Goal: Task Accomplishment & Management: Complete application form

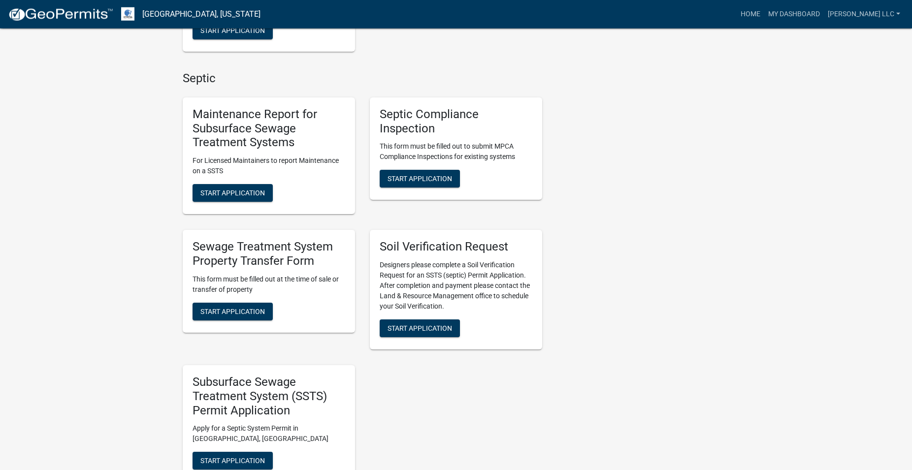
scroll to position [653, 0]
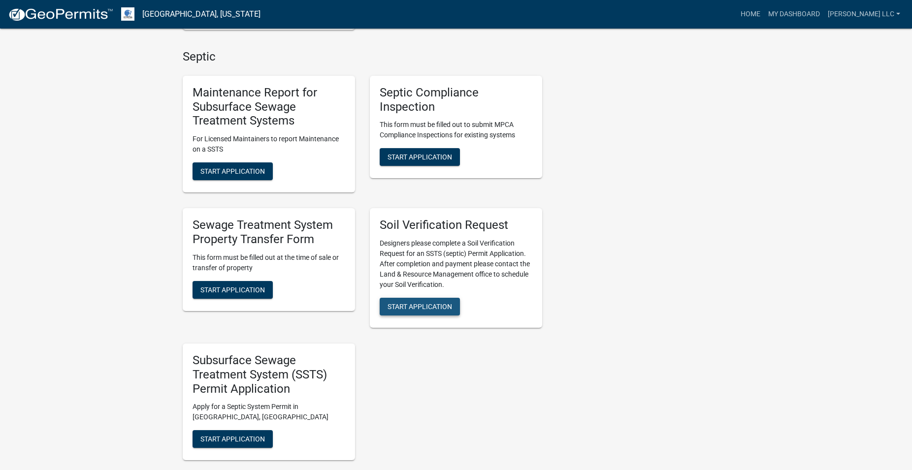
click at [428, 309] on span "Start Application" at bounding box center [419, 307] width 64 height 8
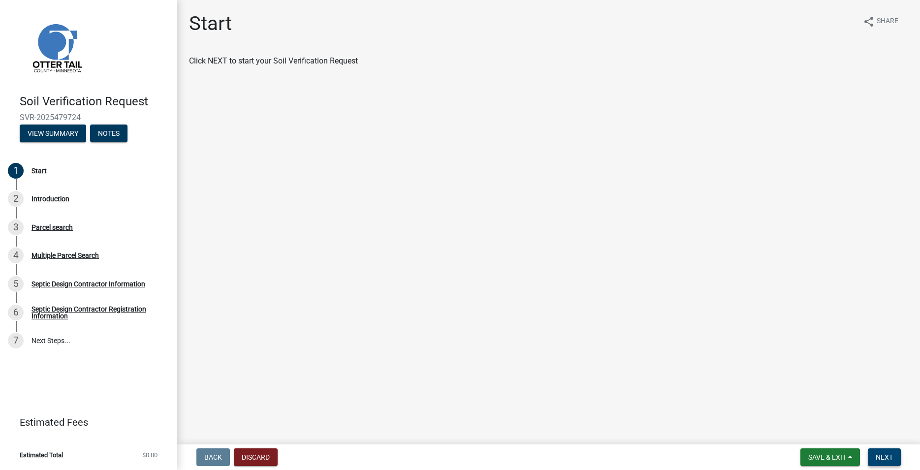
click at [888, 460] on span "Next" at bounding box center [884, 457] width 17 height 8
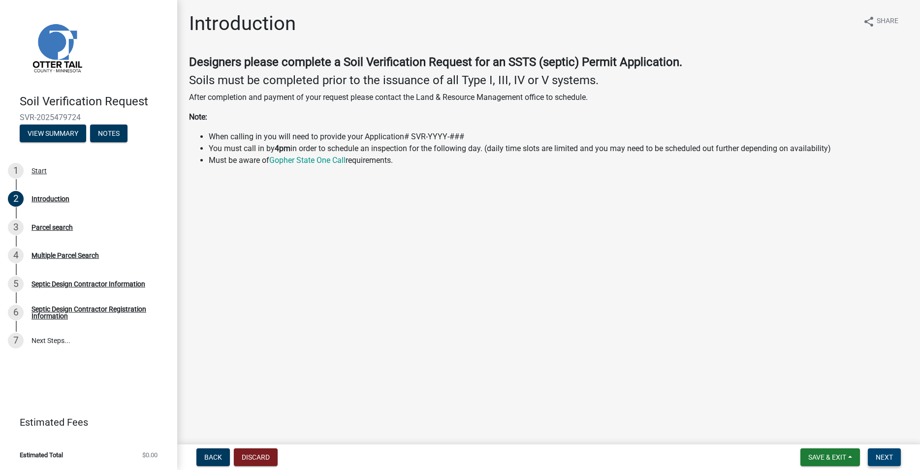
click at [882, 451] on button "Next" at bounding box center [884, 457] width 33 height 18
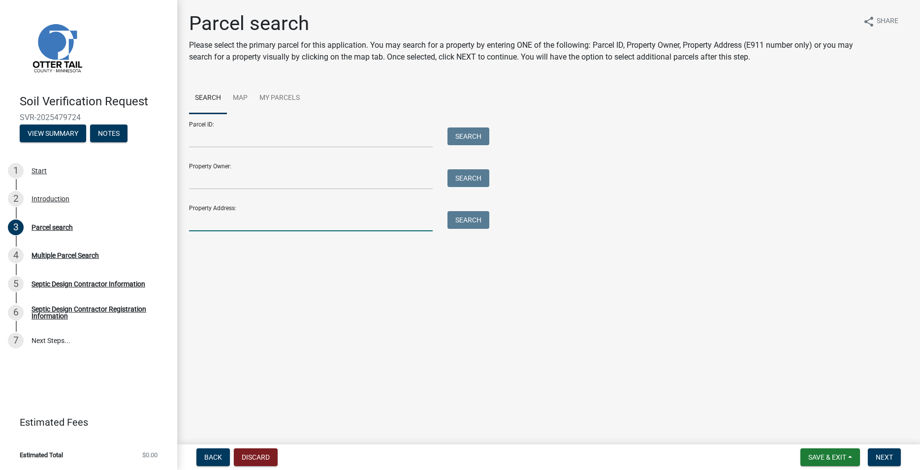
click at [252, 218] on input "Property Address:" at bounding box center [311, 221] width 244 height 20
click at [477, 221] on button "Search" at bounding box center [468, 220] width 42 height 18
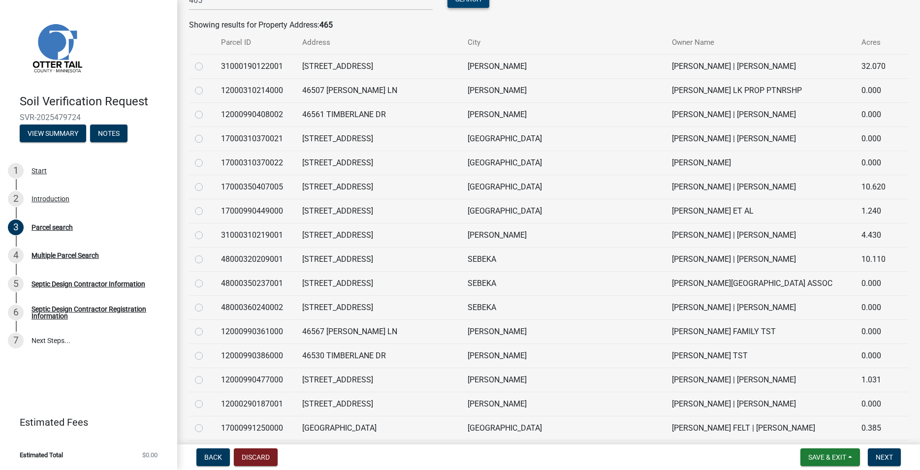
scroll to position [112, 0]
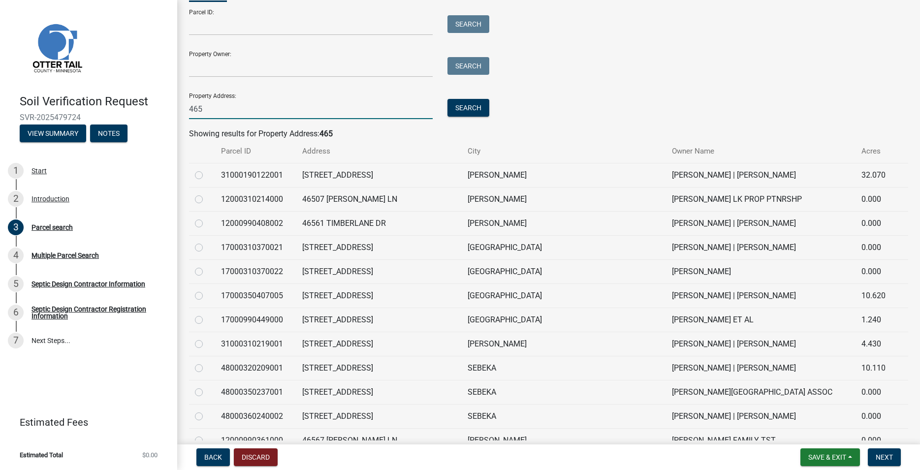
click at [231, 112] on input "465" at bounding box center [311, 109] width 244 height 20
type input "465 o"
click at [473, 112] on button "Search" at bounding box center [468, 108] width 42 height 18
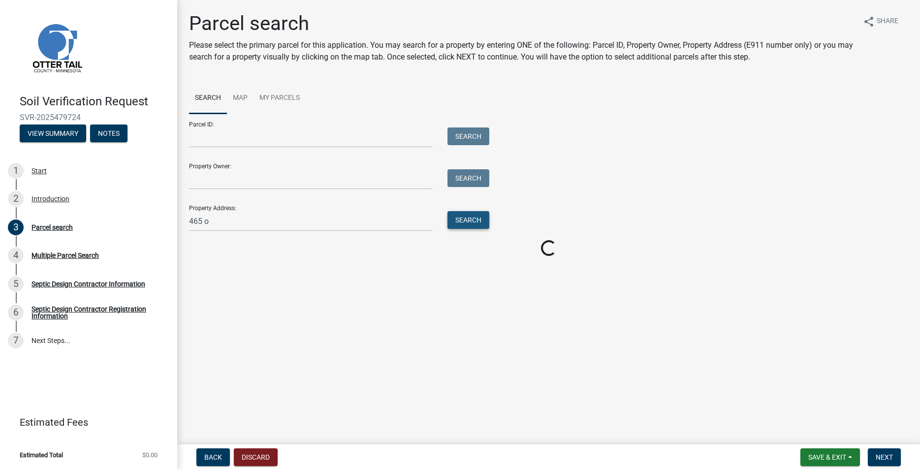
scroll to position [0, 0]
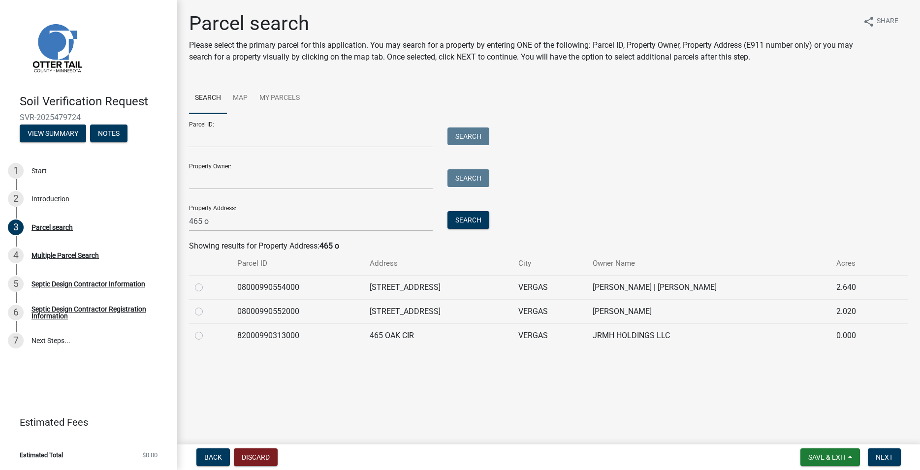
click at [207, 330] on label at bounding box center [207, 330] width 0 height 0
click at [207, 336] on input "radio" at bounding box center [210, 333] width 6 height 6
radio input "true"
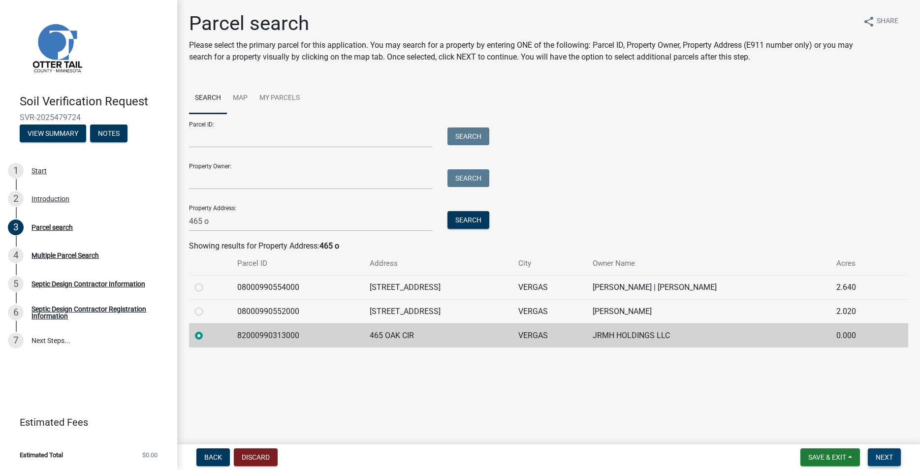
click at [887, 454] on span "Next" at bounding box center [884, 457] width 17 height 8
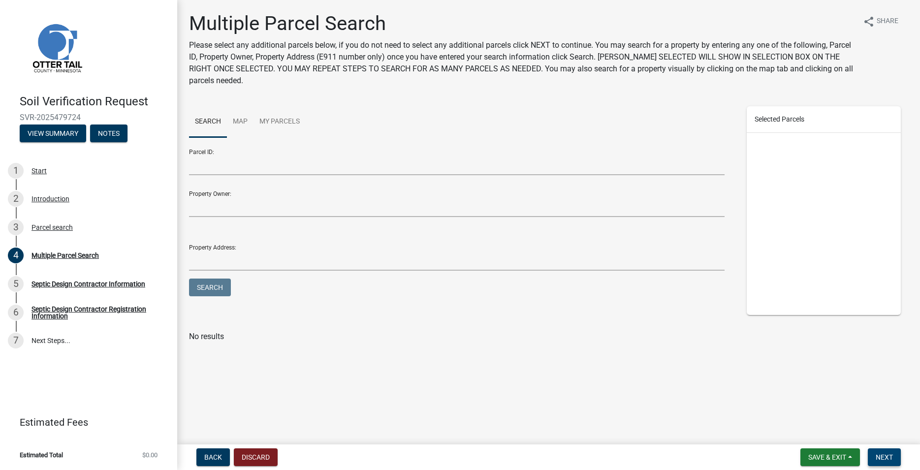
click at [891, 462] on button "Next" at bounding box center [884, 457] width 33 height 18
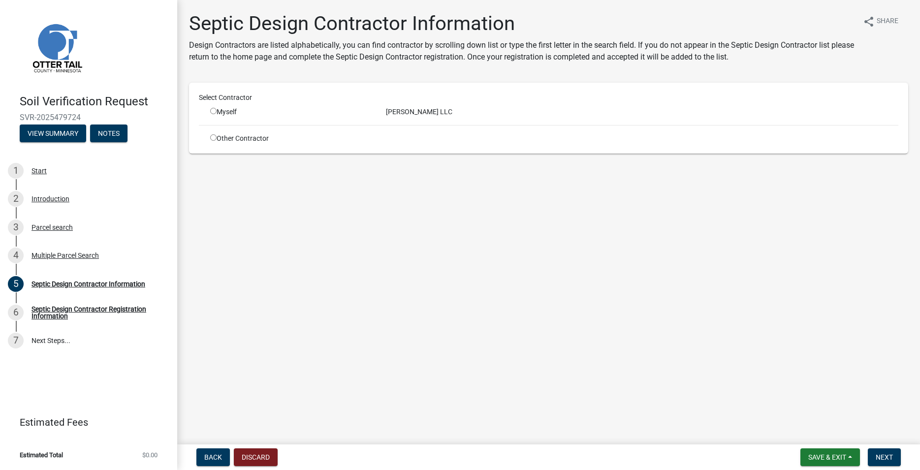
click at [215, 110] on input "radio" at bounding box center [213, 111] width 6 height 6
radio input "true"
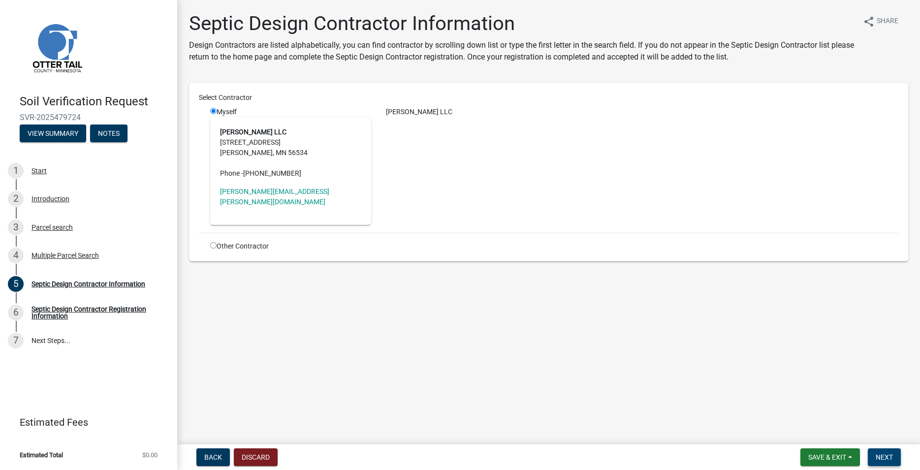
click at [880, 454] on span "Next" at bounding box center [884, 457] width 17 height 8
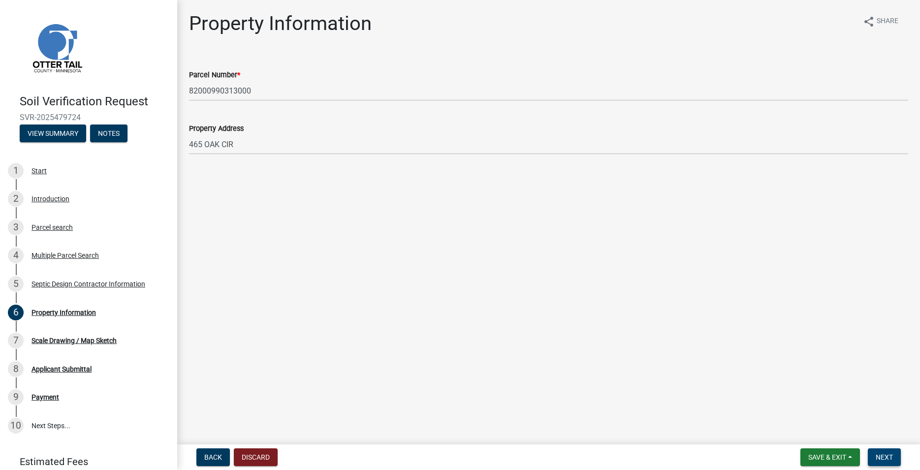
click at [886, 457] on span "Next" at bounding box center [884, 457] width 17 height 8
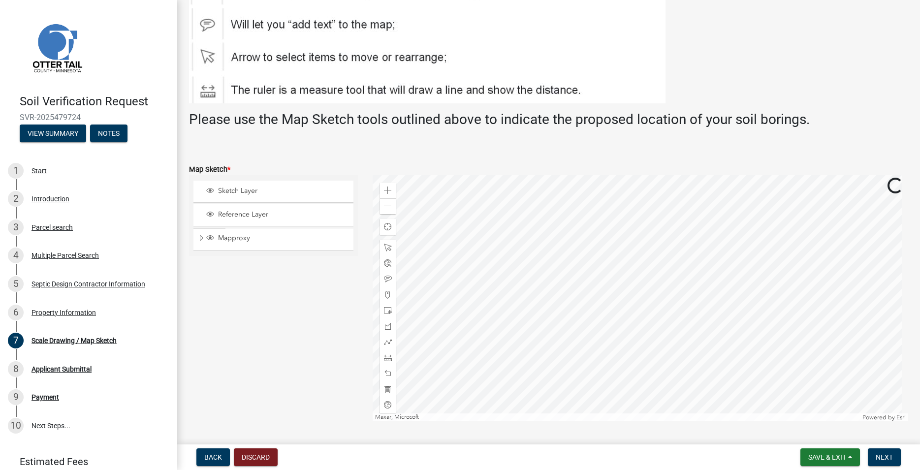
scroll to position [112, 0]
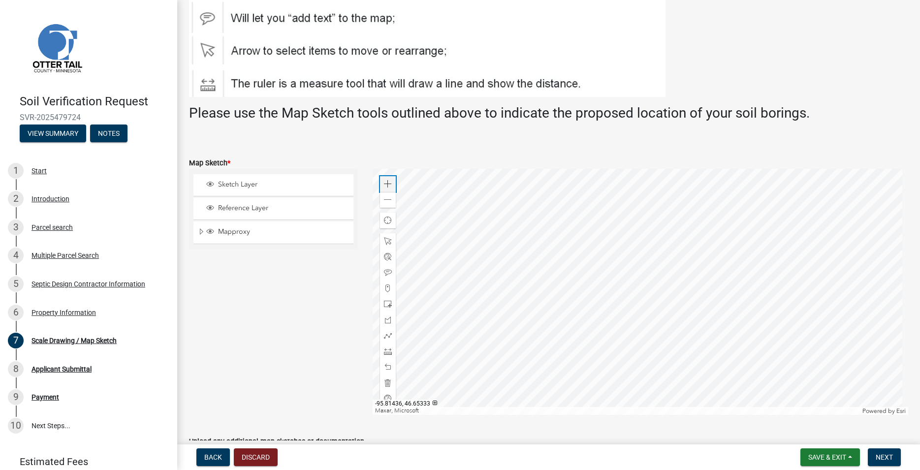
click at [386, 182] on span at bounding box center [388, 184] width 8 height 8
click at [384, 289] on span at bounding box center [388, 288] width 8 height 8
click at [740, 263] on div at bounding box center [641, 292] width 536 height 246
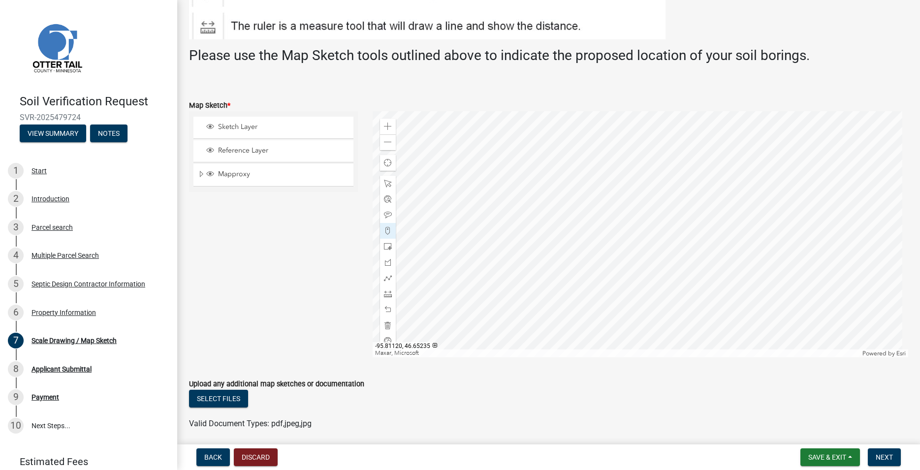
scroll to position [206, 0]
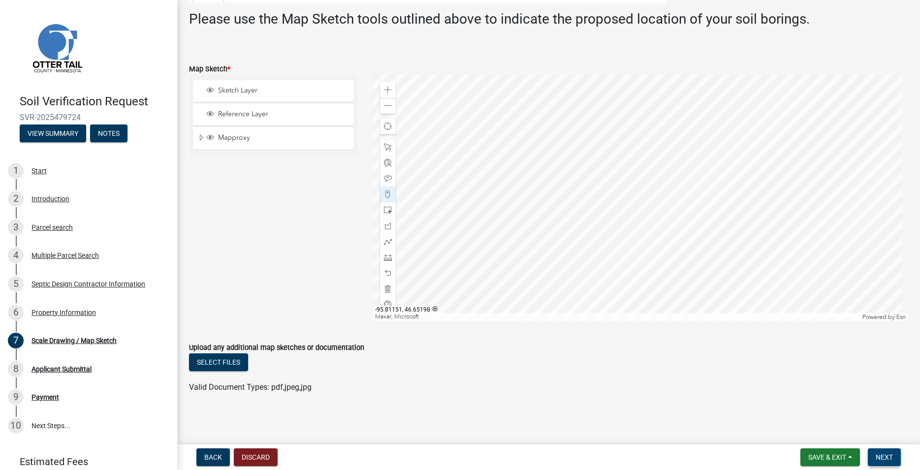
click at [887, 459] on span "Next" at bounding box center [884, 457] width 17 height 8
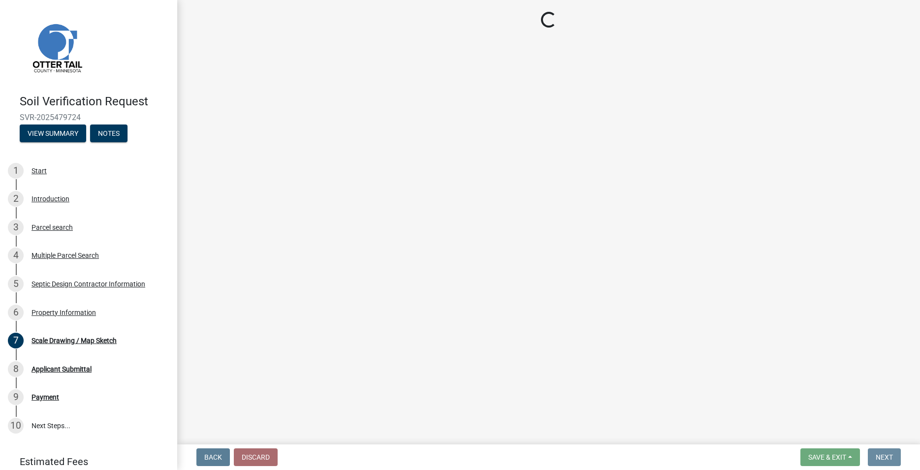
scroll to position [0, 0]
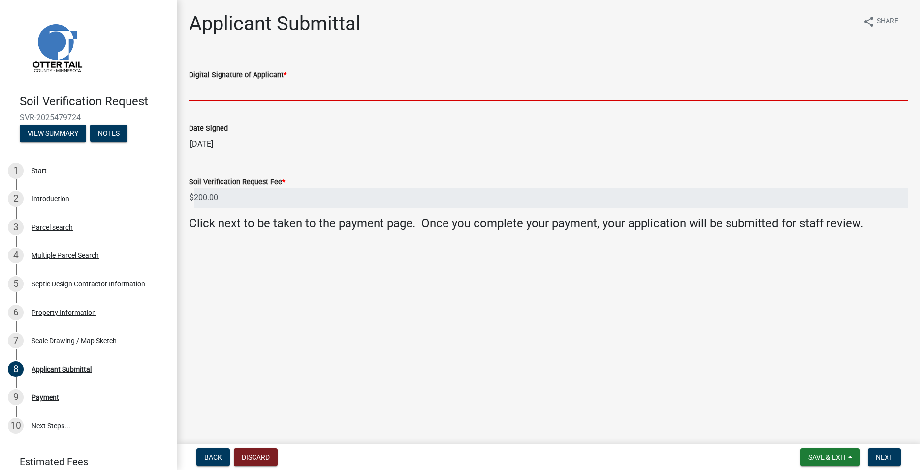
click at [233, 90] on input "Digital Signature of Applicant *" at bounding box center [548, 91] width 719 height 20
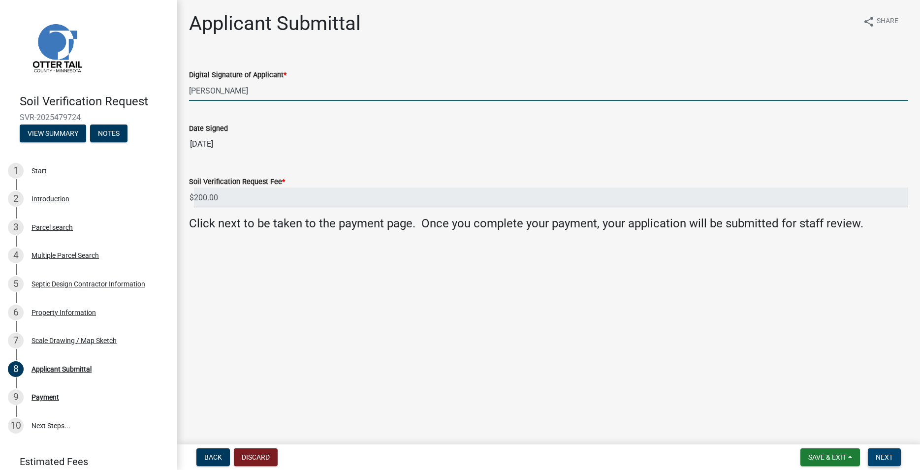
type input "Trevor Roisum"
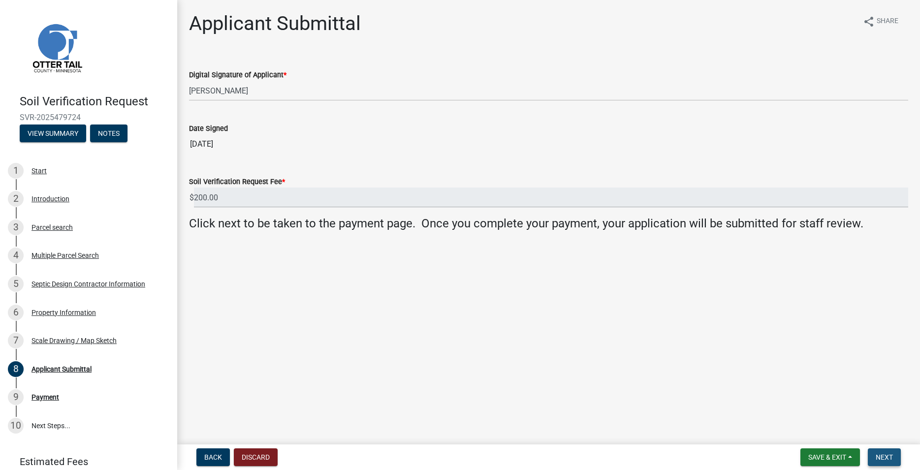
click at [880, 456] on span "Next" at bounding box center [884, 457] width 17 height 8
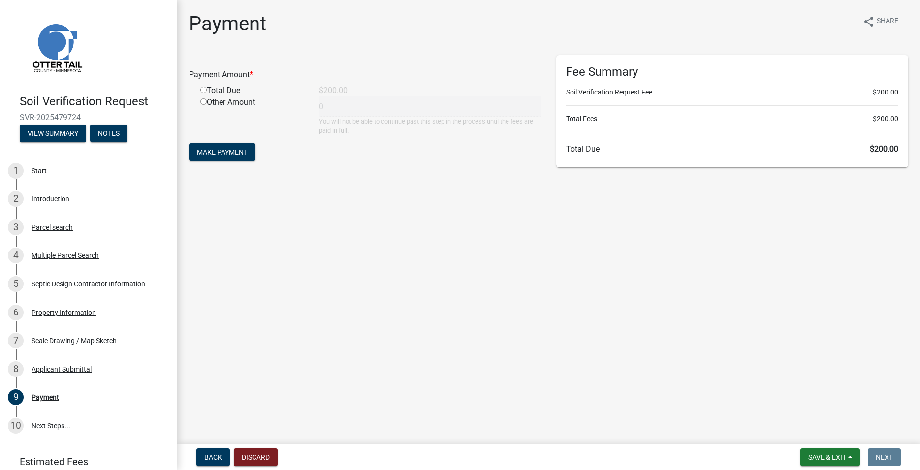
click at [204, 95] on div "Total Due" at bounding box center [252, 91] width 119 height 12
click at [203, 88] on input "radio" at bounding box center [203, 90] width 6 height 6
radio input "true"
type input "200"
click at [225, 155] on span "Make Payment" at bounding box center [222, 152] width 51 height 8
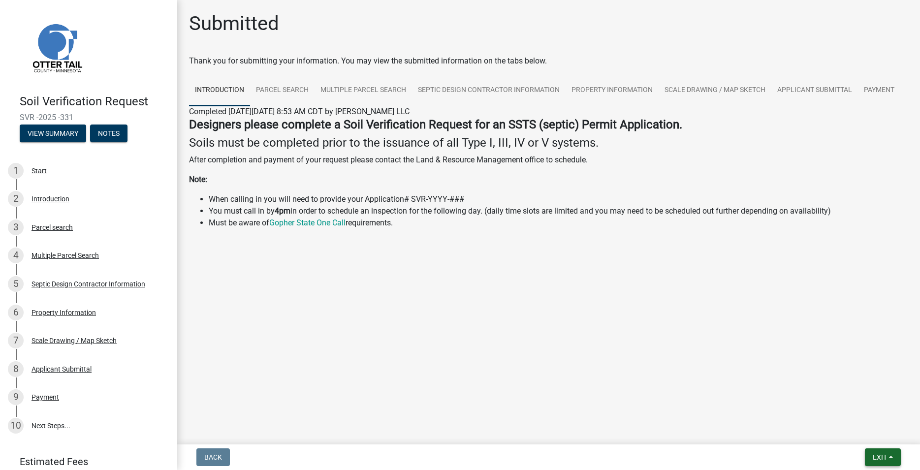
click at [874, 457] on span "Exit" at bounding box center [880, 457] width 14 height 8
click at [866, 436] on button "Save & Exit" at bounding box center [861, 432] width 79 height 24
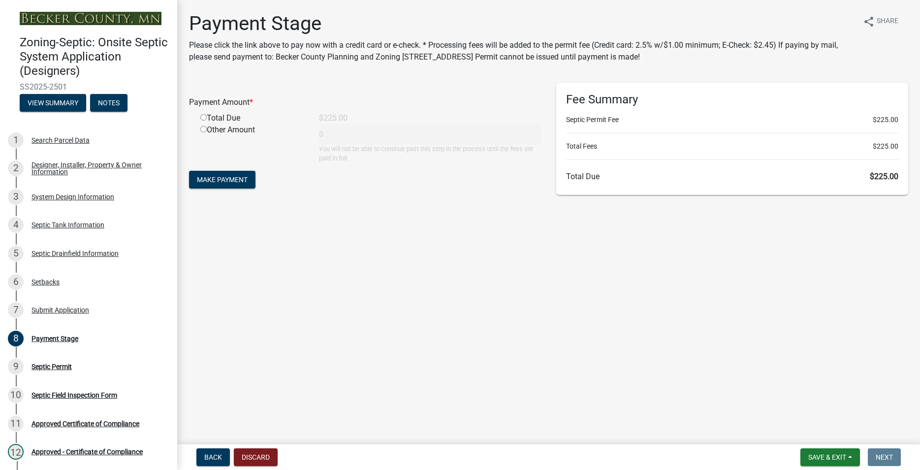
click at [204, 120] on input "radio" at bounding box center [203, 117] width 6 height 6
radio input "true"
type input "225"
click at [227, 178] on span "Make Payment" at bounding box center [222, 180] width 51 height 8
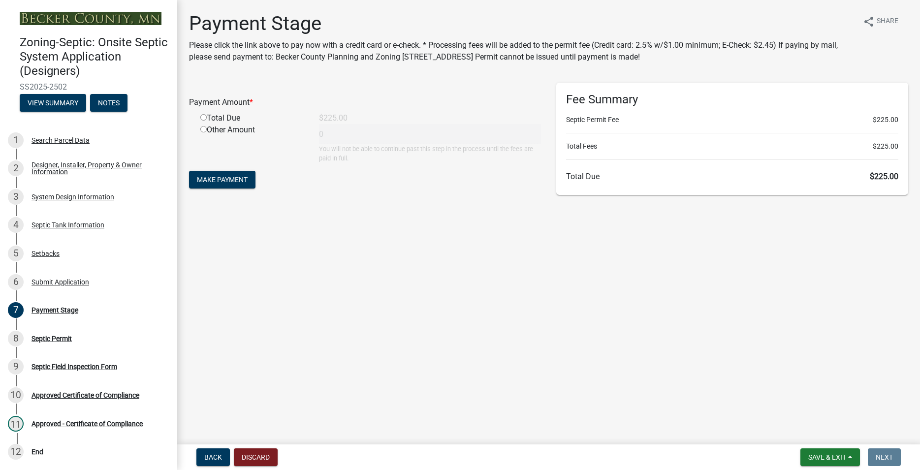
click at [205, 114] on div "Total Due" at bounding box center [252, 118] width 119 height 12
click at [202, 118] on input "radio" at bounding box center [203, 117] width 6 height 6
radio input "true"
type input "225"
click at [230, 180] on span "Make Payment" at bounding box center [222, 180] width 51 height 8
